Goal: Register for event/course

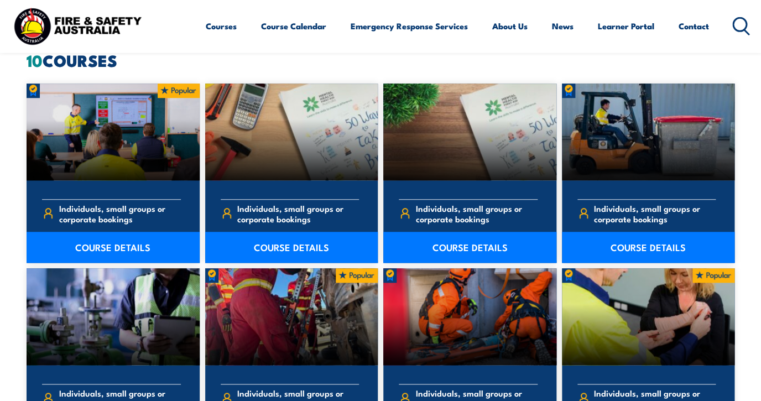
scroll to position [204, 0]
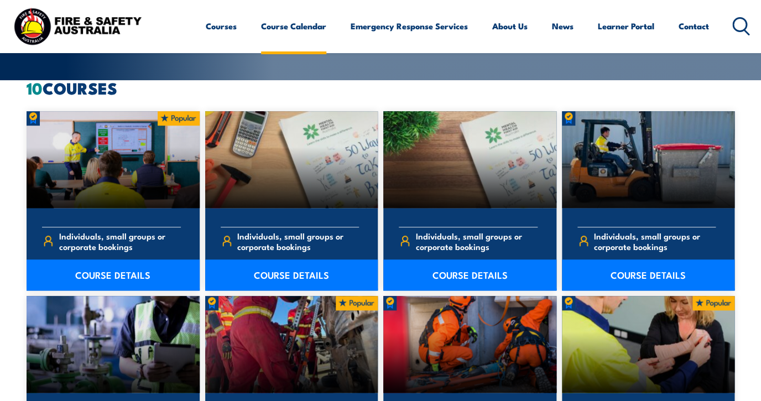
click at [288, 25] on link "Course Calendar" at bounding box center [293, 26] width 65 height 27
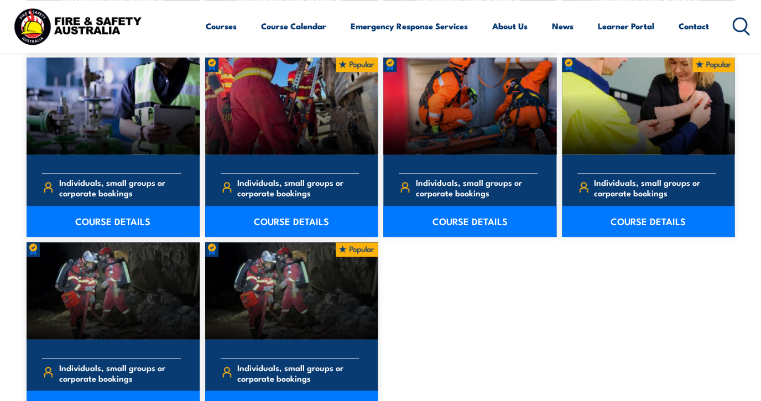
scroll to position [460, 0]
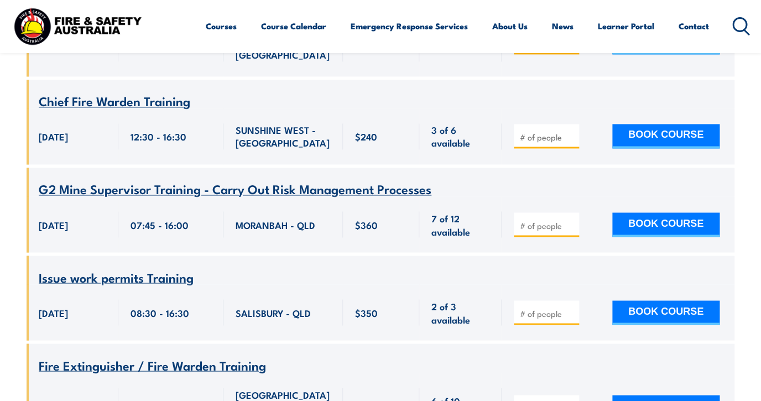
scroll to position [301, 0]
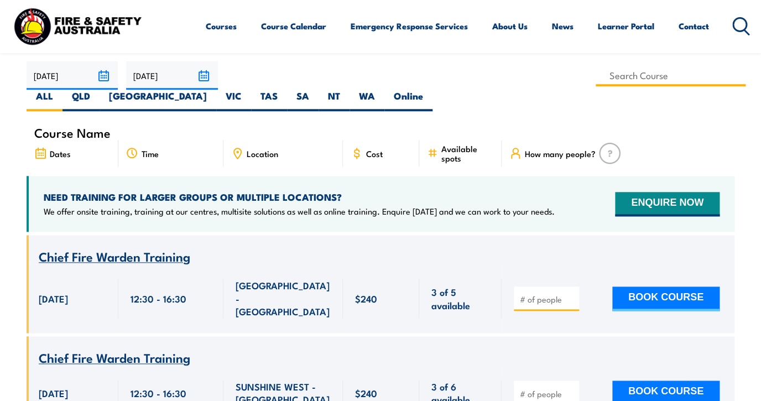
click at [596, 75] on input at bounding box center [671, 76] width 150 height 22
drag, startPoint x: 301, startPoint y: 79, endPoint x: 246, endPoint y: 74, distance: 55.0
click at [596, 74] on input "rescue" at bounding box center [671, 76] width 150 height 22
type input "Undertake Vertical Rescue"
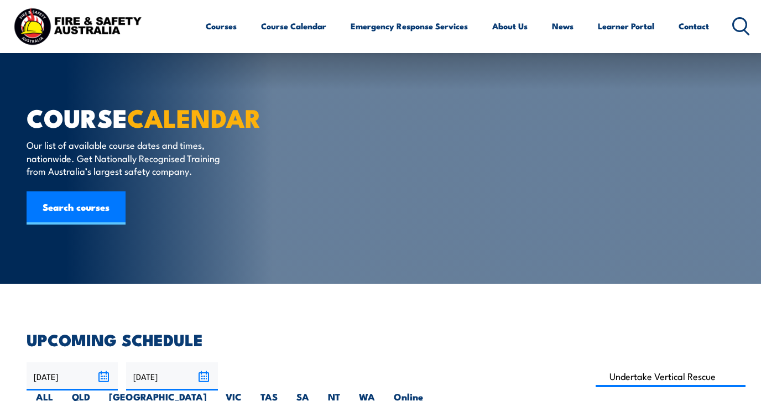
scroll to position [332, 0]
